Goal: Use online tool/utility: Utilize a website feature to perform a specific function

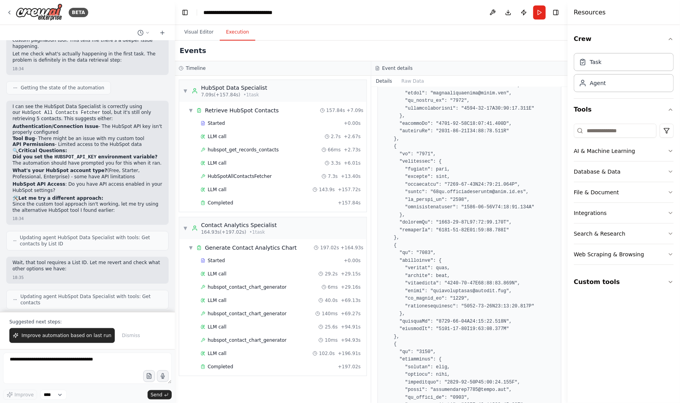
scroll to position [4621, 0]
click at [412, 82] on button "Raw Data" at bounding box center [413, 81] width 32 height 11
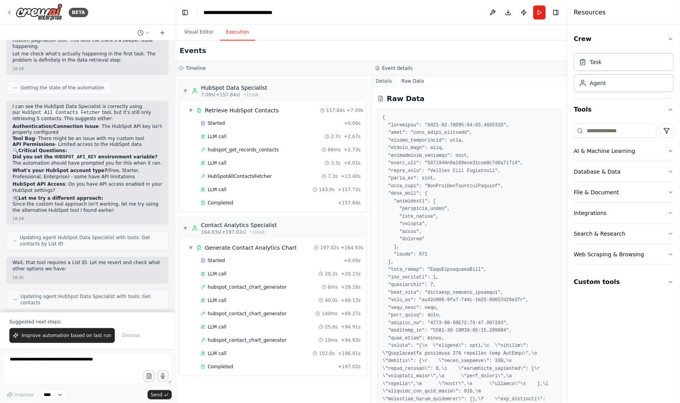
click at [385, 80] on button "Details" at bounding box center [384, 81] width 26 height 11
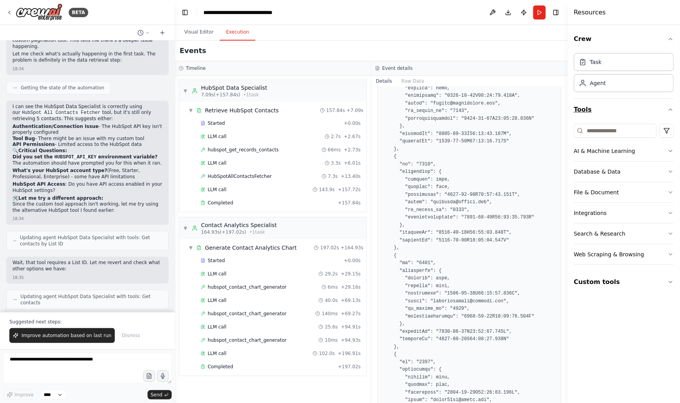
scroll to position [2633, 0]
drag, startPoint x: 564, startPoint y: 99, endPoint x: 563, endPoint y: 108, distance: 9.0
click at [563, 108] on div "BETA create a simple chart for my contacts in hubspot 17:24 ▶ Thought process I…" at bounding box center [340, 201] width 680 height 403
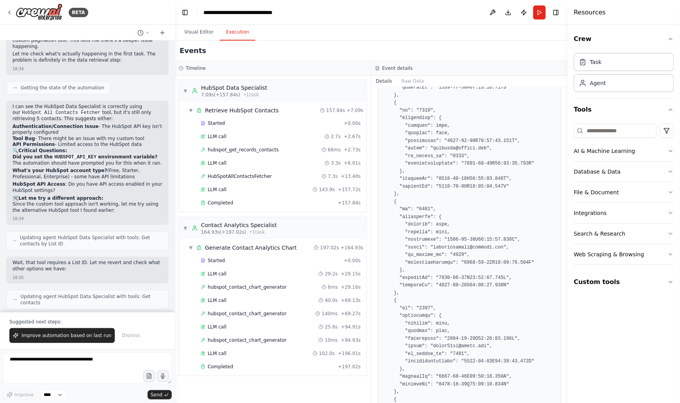
scroll to position [2689, 0]
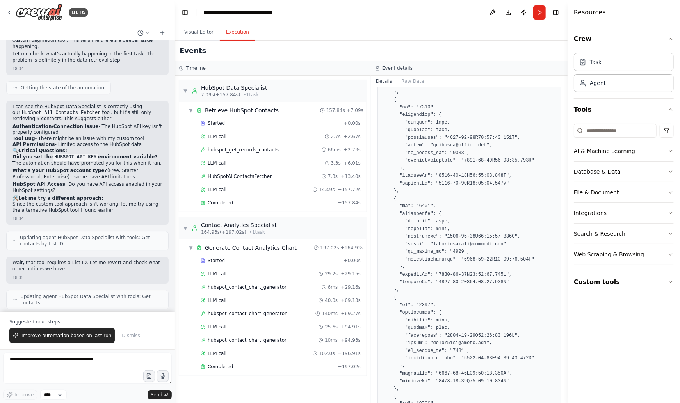
drag, startPoint x: 566, startPoint y: 98, endPoint x: 565, endPoint y: 112, distance: 14.1
click at [565, 116] on button "Toggle Sidebar" at bounding box center [567, 201] width 6 height 403
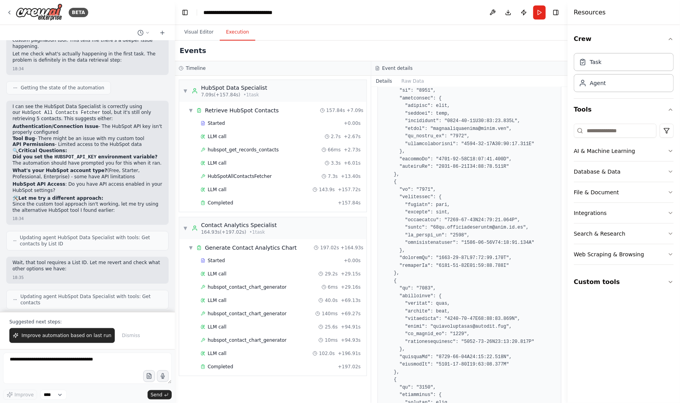
scroll to position [4595, 0]
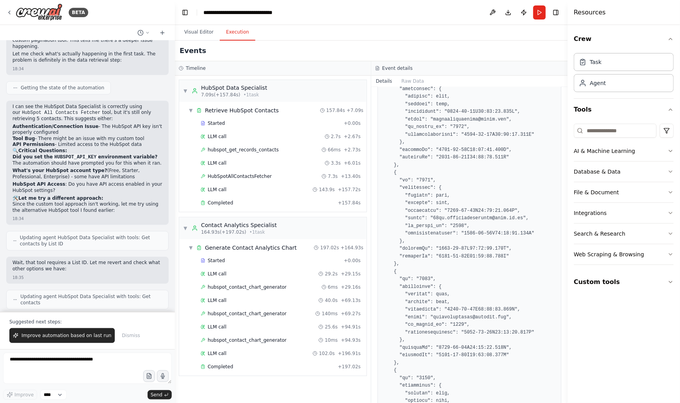
drag, startPoint x: 565, startPoint y: 104, endPoint x: 566, endPoint y: 206, distance: 102.3
click at [566, 205] on button "Toggle Sidebar" at bounding box center [567, 201] width 6 height 403
drag, startPoint x: 565, startPoint y: 211, endPoint x: 564, endPoint y: 218, distance: 7.1
click at [565, 213] on button "Toggle Sidebar" at bounding box center [567, 201] width 6 height 403
drag, startPoint x: 564, startPoint y: 223, endPoint x: 563, endPoint y: 235, distance: 11.3
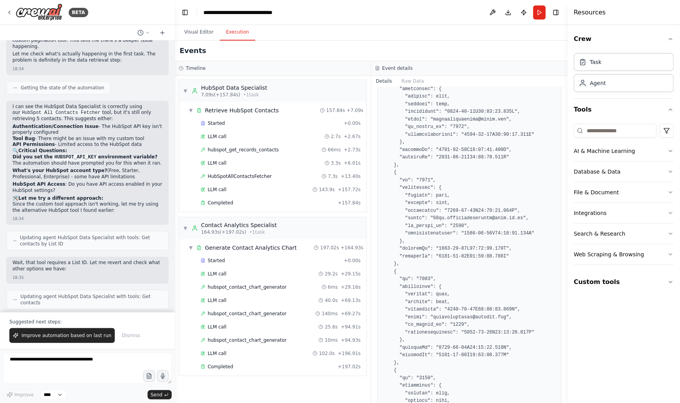
click at [564, 226] on div "HubSpotAllContactsFetcher [DATE] 18:37:52 Input { "properties": [ "lifecycle_st…" at bounding box center [469, 245] width 196 height 316
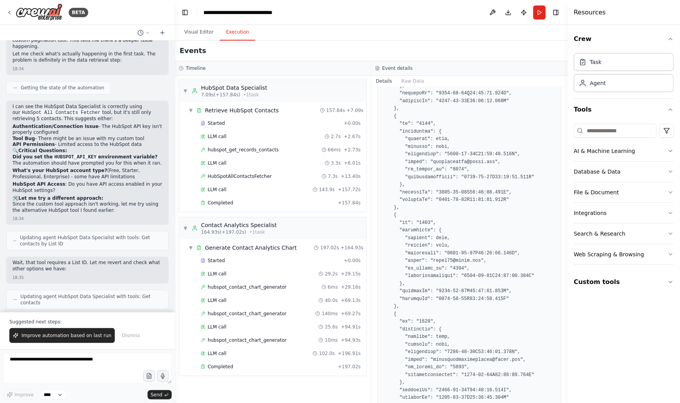
scroll to position [18012, 0]
drag, startPoint x: 566, startPoint y: 155, endPoint x: 566, endPoint y: 160, distance: 5.5
click at [566, 160] on button "Toggle Sidebar" at bounding box center [567, 201] width 6 height 403
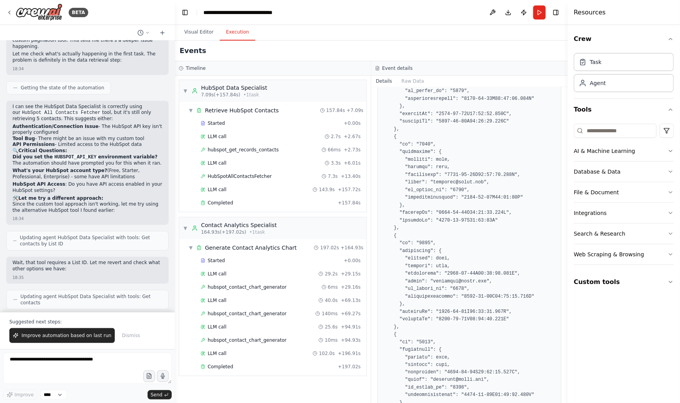
scroll to position [19278, 0]
drag, startPoint x: 566, startPoint y: 159, endPoint x: 565, endPoint y: 200, distance: 41.0
click at [565, 200] on button "Toggle Sidebar" at bounding box center [567, 201] width 6 height 403
click at [565, 202] on button "Toggle Sidebar" at bounding box center [567, 201] width 6 height 403
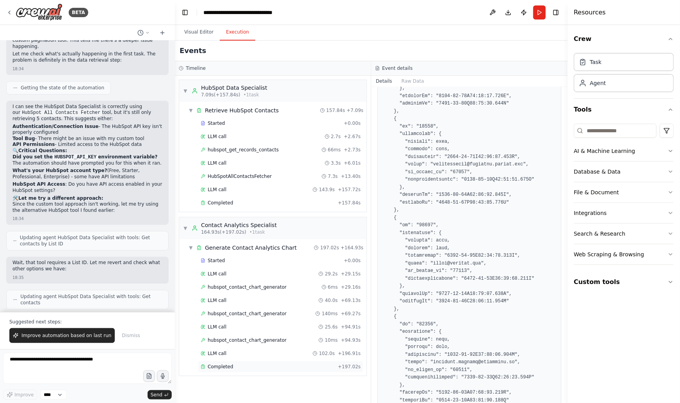
scroll to position [69473, 0]
click at [249, 367] on div "Completed" at bounding box center [268, 367] width 134 height 6
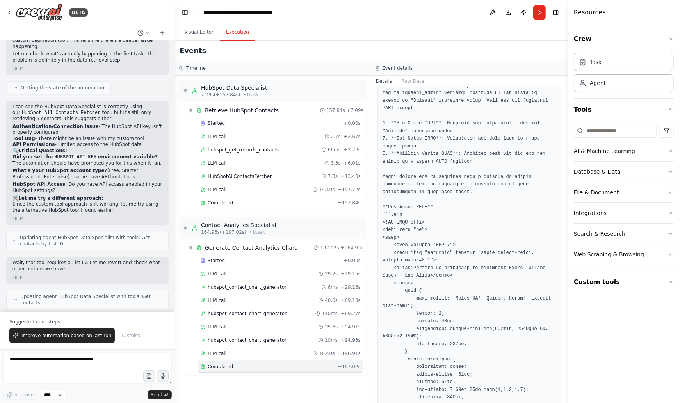
scroll to position [175, 0]
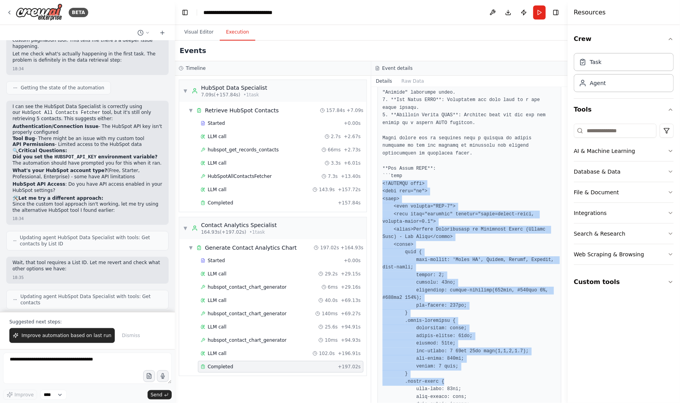
drag, startPoint x: 383, startPoint y: 183, endPoint x: 476, endPoint y: 383, distance: 219.9
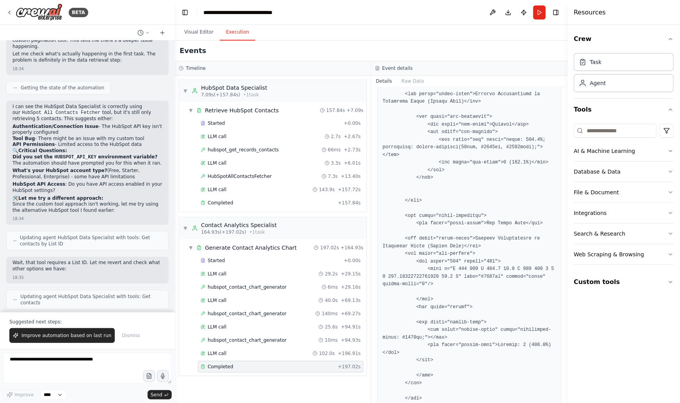
scroll to position [2663, 0]
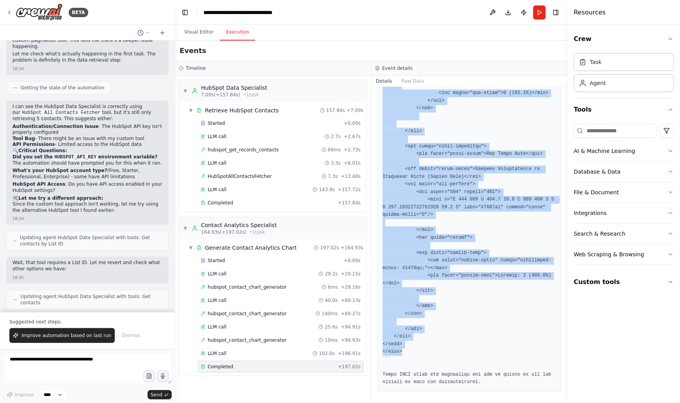
copy pre "<!DOCTYPE html> <html lang="en"> <head> <meta charset="UTF-8"> <meta name="view…"
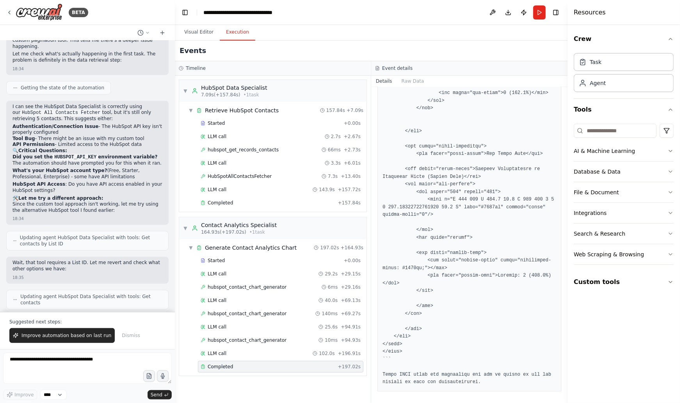
click at [123, 21] on div "BETA" at bounding box center [87, 12] width 175 height 25
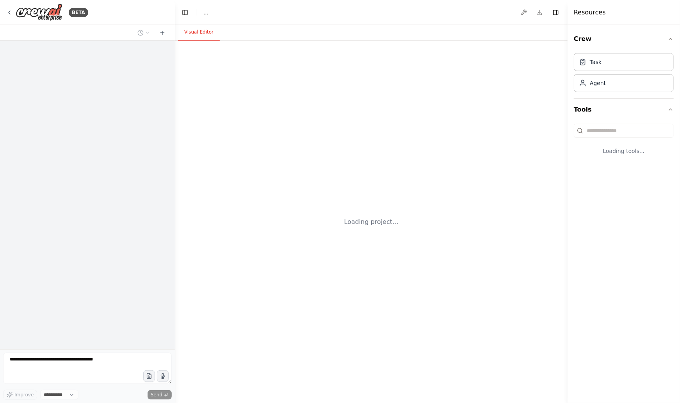
select select "****"
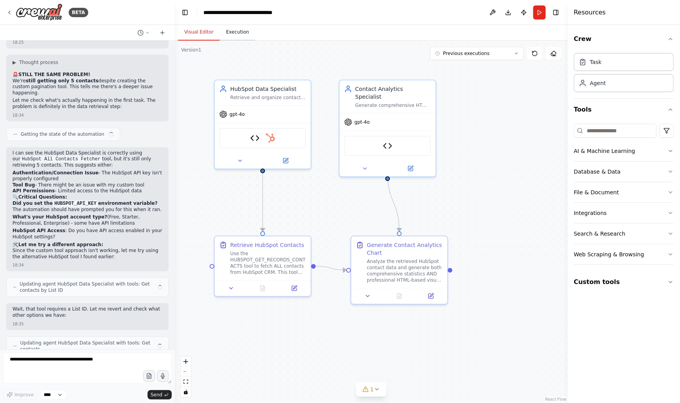
click at [244, 35] on button "Execution" at bounding box center [238, 32] width 36 height 16
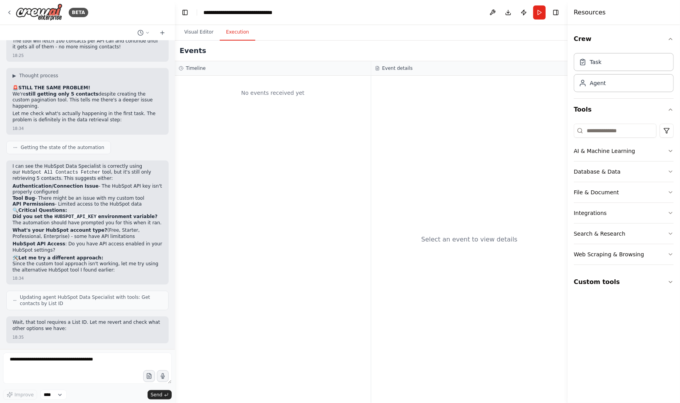
scroll to position [6353, 0]
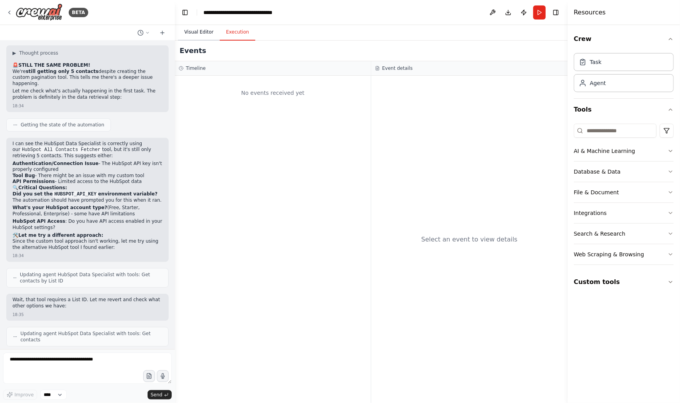
click at [194, 31] on button "Visual Editor" at bounding box center [199, 32] width 42 height 16
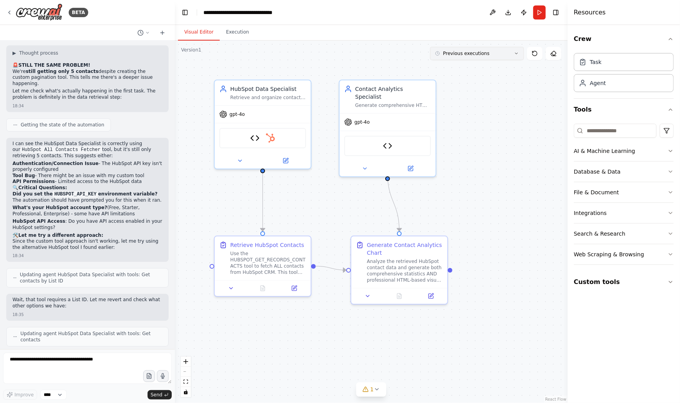
click at [519, 53] on button "Previous executions" at bounding box center [477, 53] width 94 height 13
click at [463, 66] on div "1h 32m ago" at bounding box center [482, 68] width 78 height 6
click at [450, 69] on div "1h 32m ago" at bounding box center [482, 68] width 78 height 6
click at [241, 36] on button "Execution" at bounding box center [238, 32] width 36 height 16
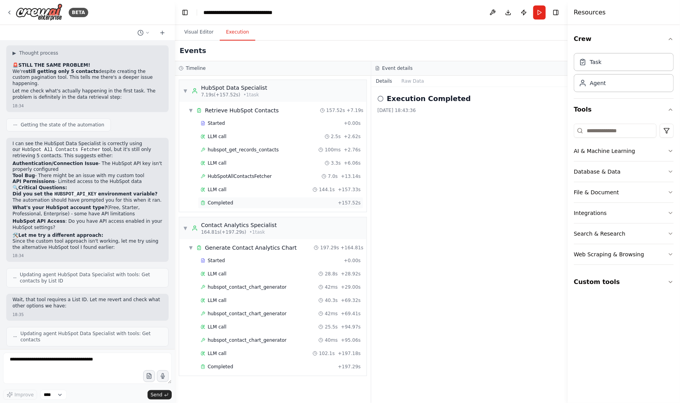
click at [245, 202] on div "Completed" at bounding box center [268, 203] width 134 height 6
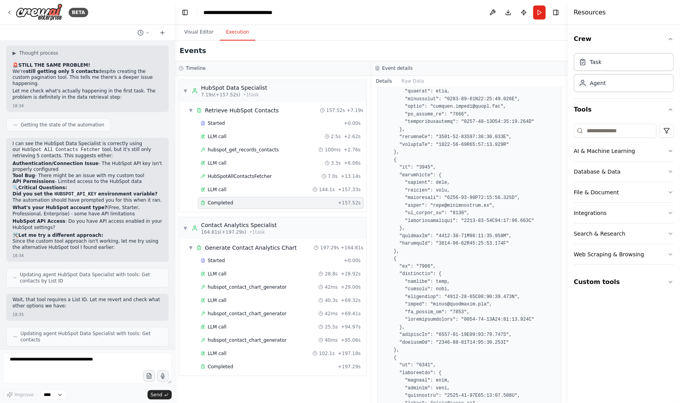
scroll to position [586, 0]
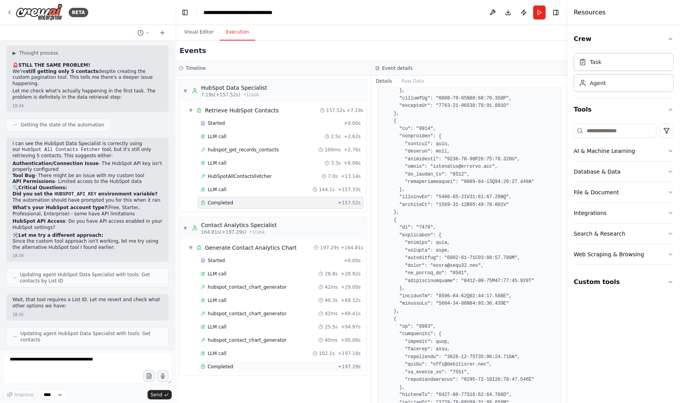
click at [240, 364] on div "Completed" at bounding box center [268, 367] width 134 height 6
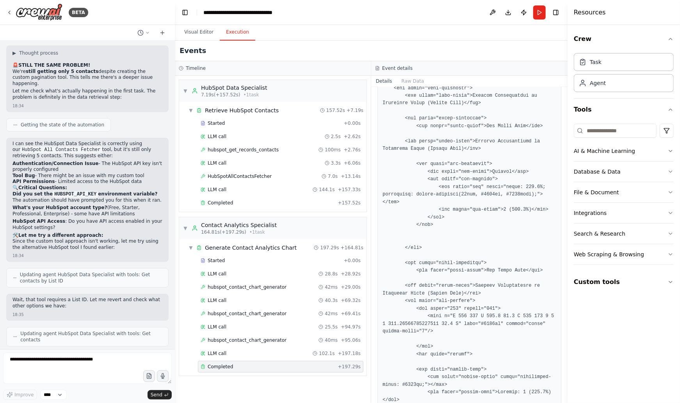
scroll to position [2547, 0]
click at [61, 394] on select "****" at bounding box center [53, 395] width 27 height 10
click at [40, 390] on select "****" at bounding box center [53, 395] width 27 height 10
click at [88, 395] on div "Improve **** Send" at bounding box center [87, 395] width 169 height 10
click at [541, 14] on button "Run" at bounding box center [539, 12] width 12 height 14
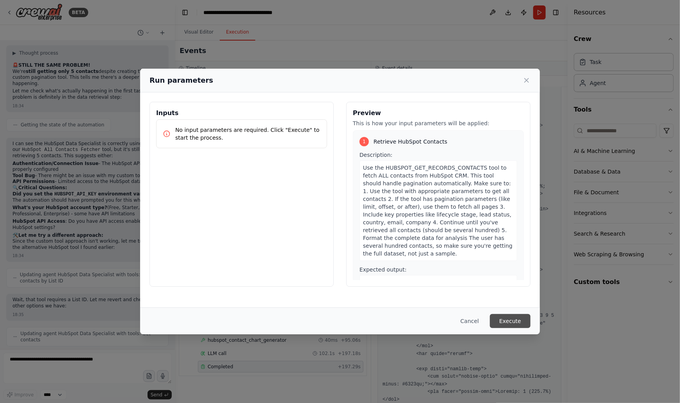
click at [512, 323] on button "Execute" at bounding box center [510, 321] width 41 height 14
